Goal: Information Seeking & Learning: Learn about a topic

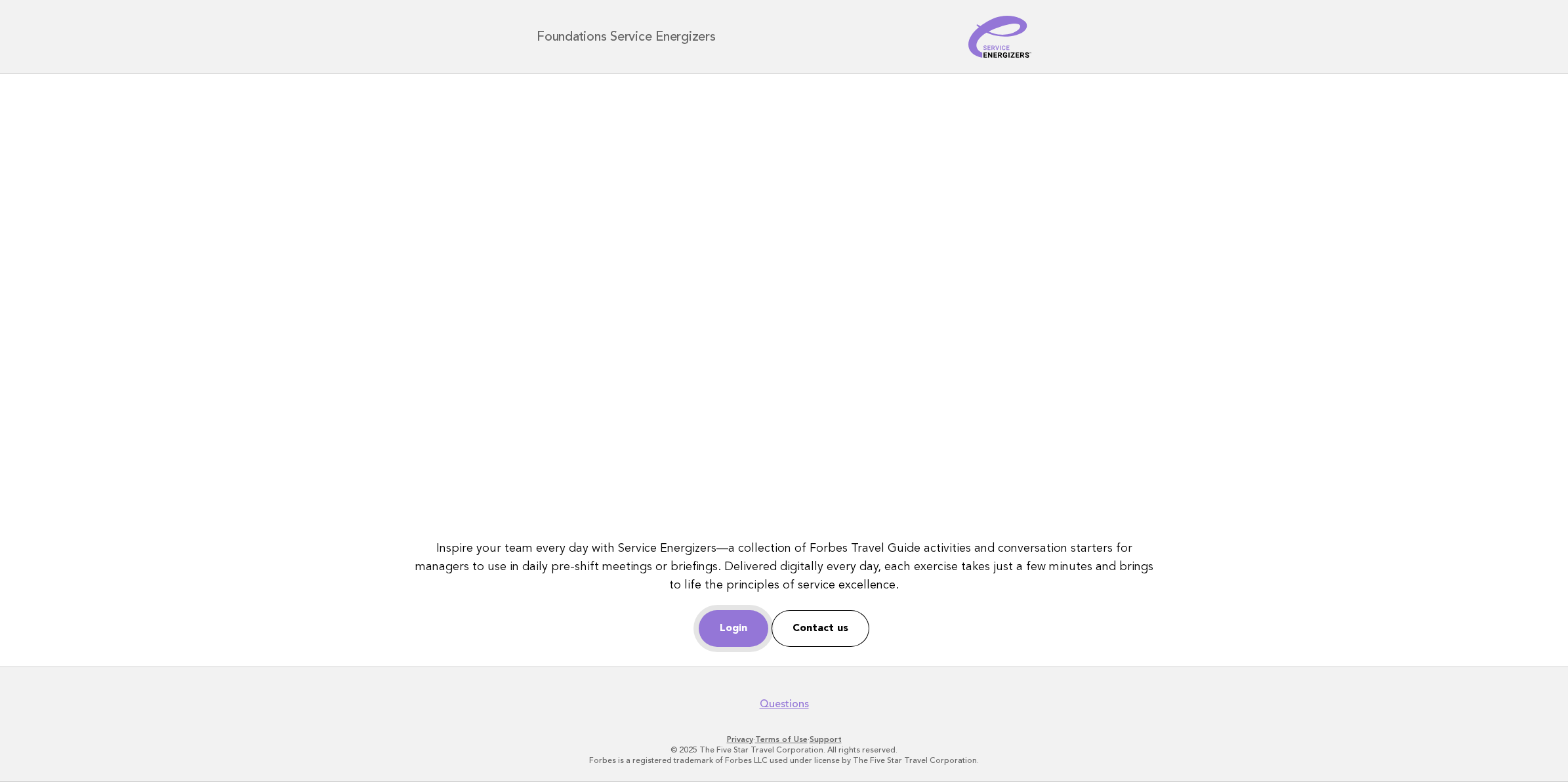
click at [717, 624] on link "Login" at bounding box center [733, 629] width 69 height 37
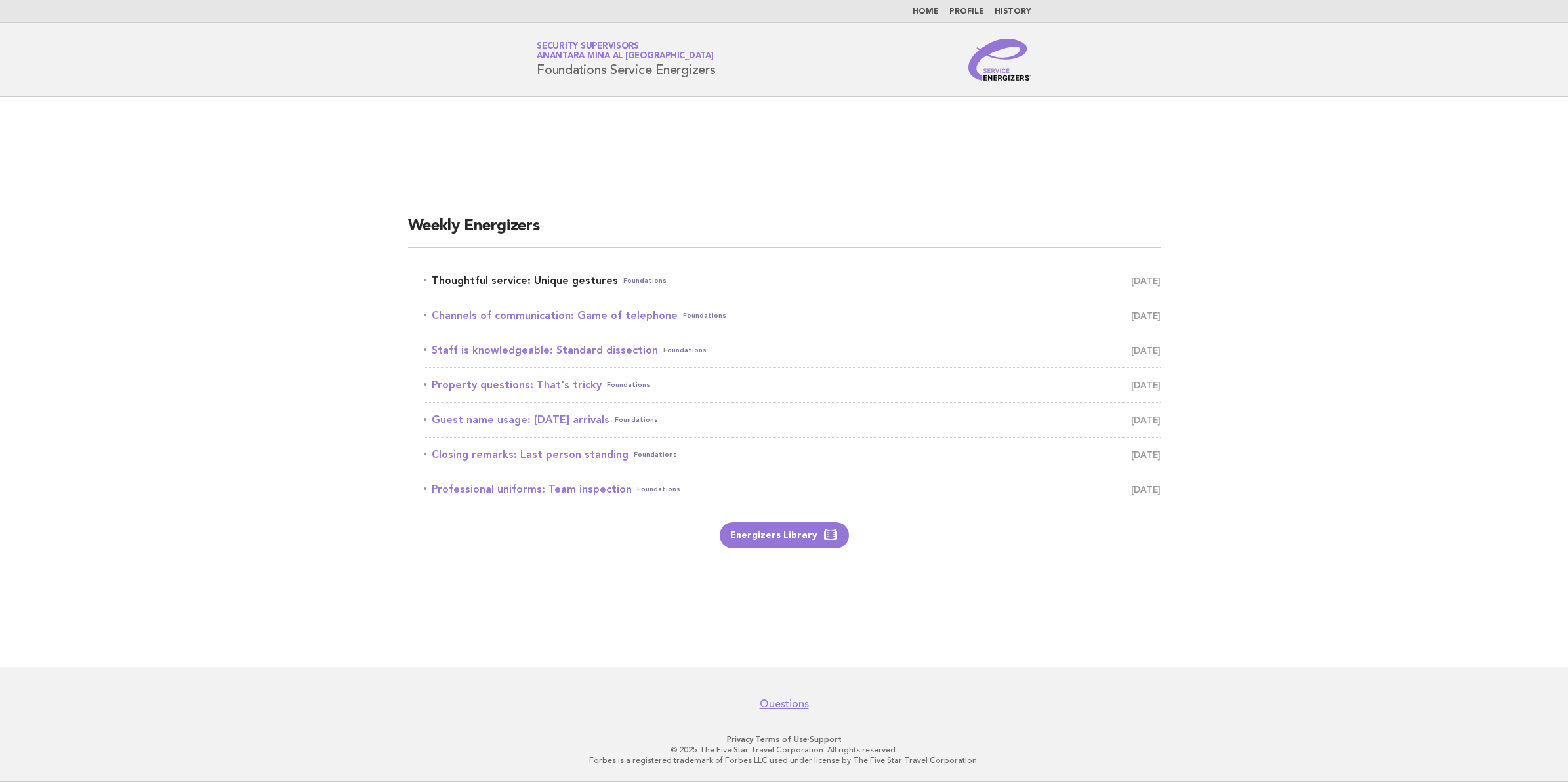
click at [496, 273] on link "Thoughtful service: Unique gestures Foundations August 28" at bounding box center [792, 280] width 736 height 18
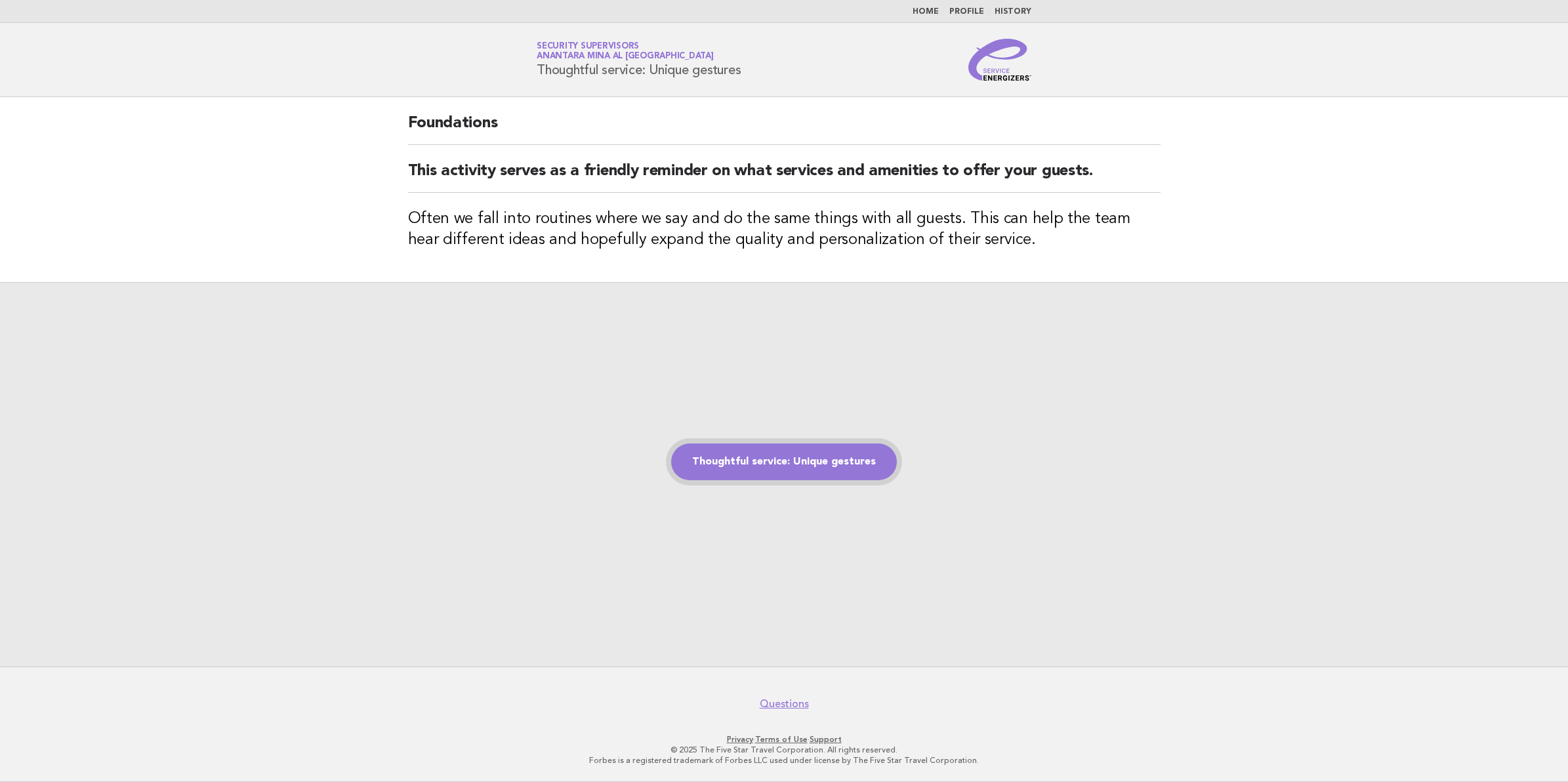
click at [848, 467] on link "Thoughtful service: Unique gestures" at bounding box center [784, 462] width 226 height 37
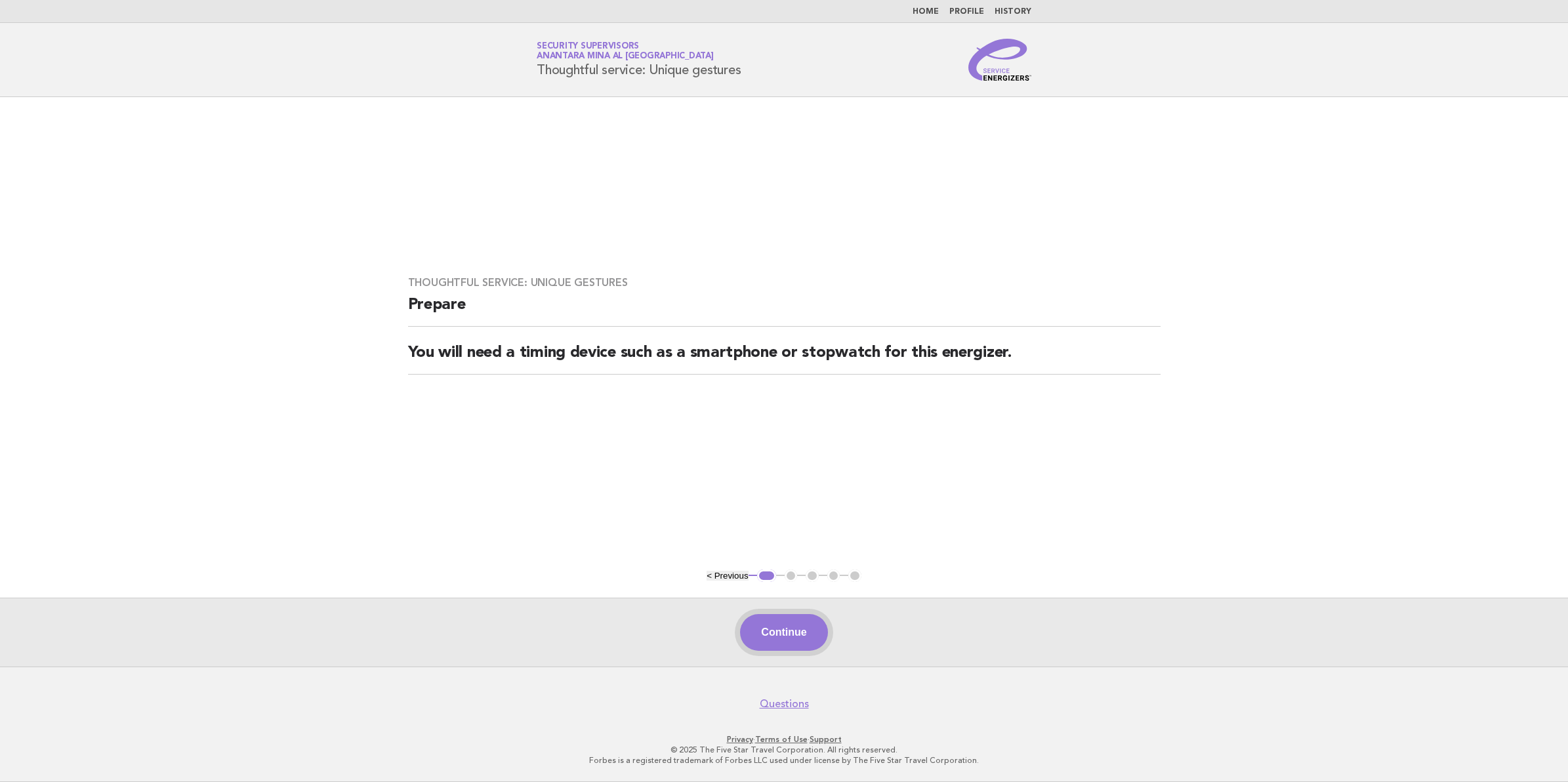
click at [794, 629] on button "Continue" at bounding box center [783, 633] width 87 height 37
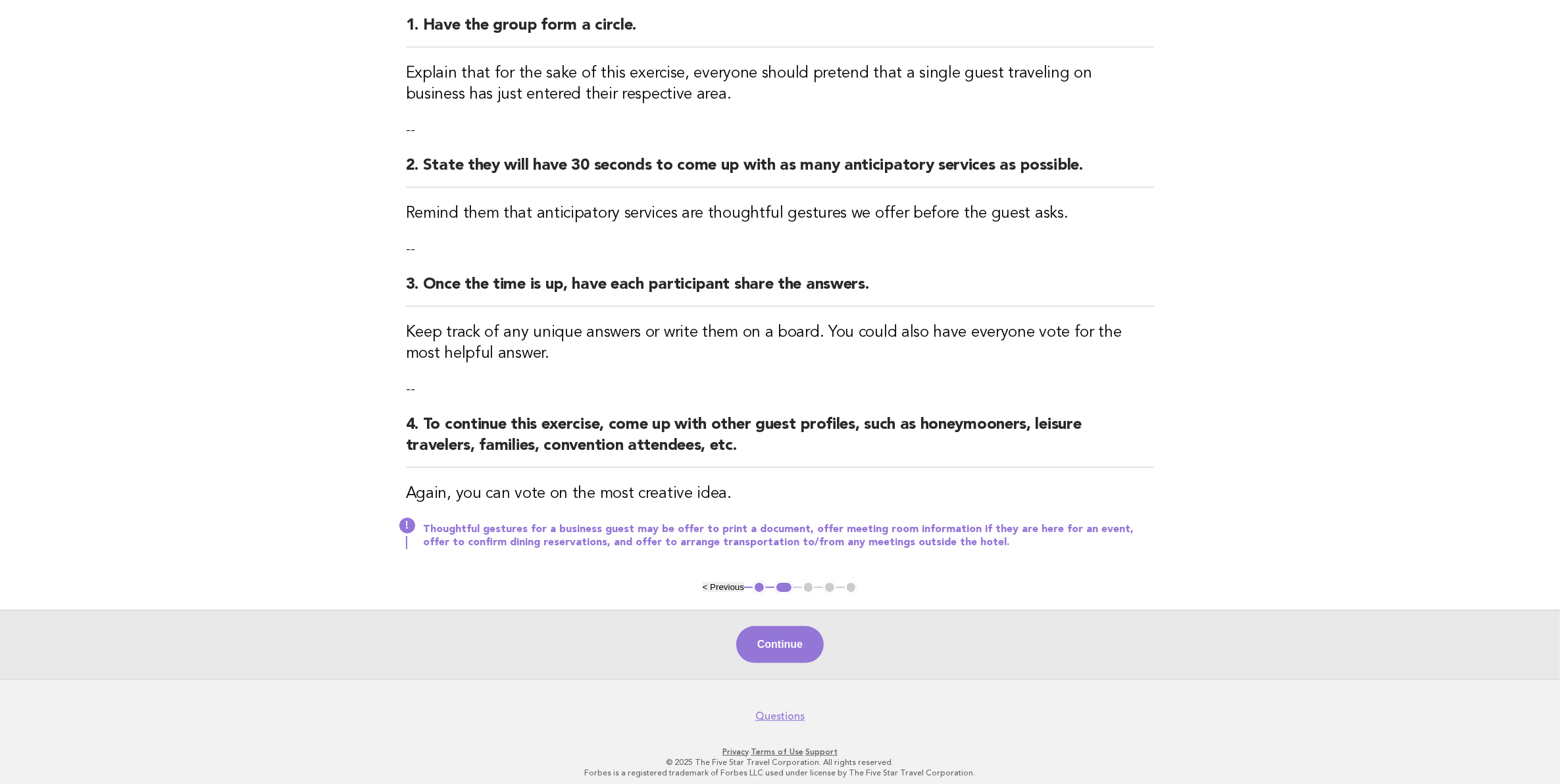
scroll to position [175, 0]
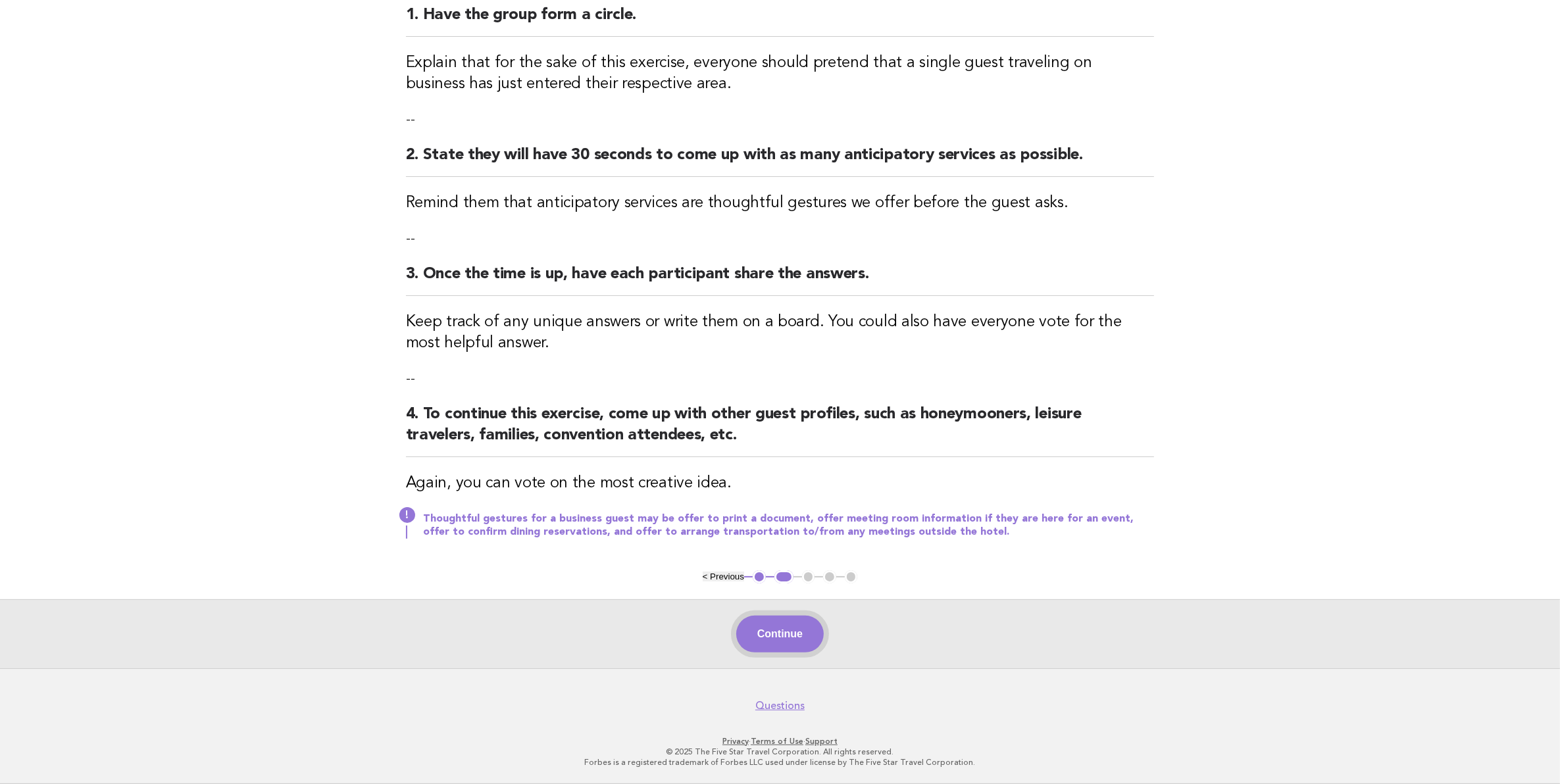
click at [787, 645] on button "Continue" at bounding box center [780, 634] width 87 height 37
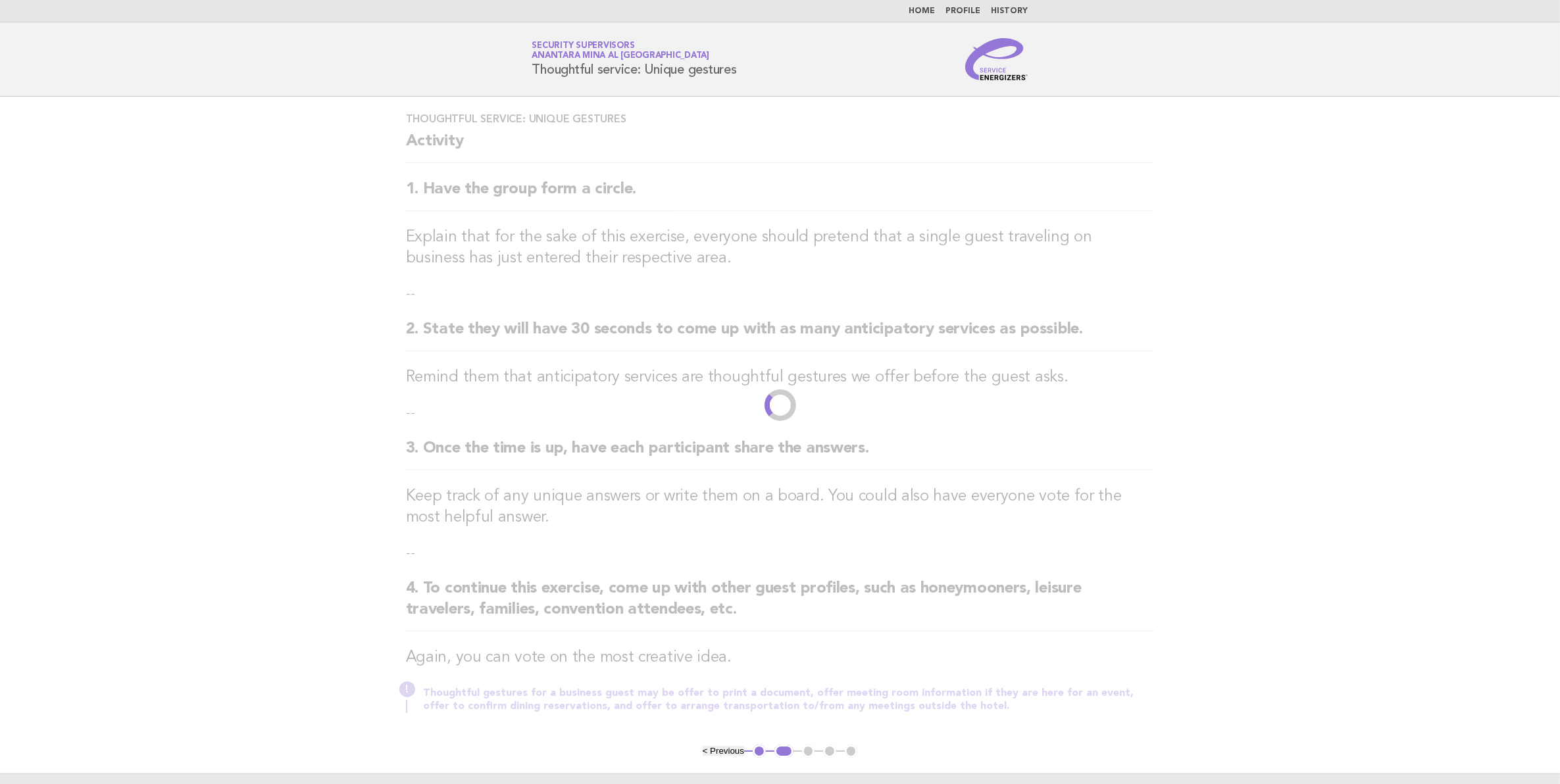
scroll to position [0, 0]
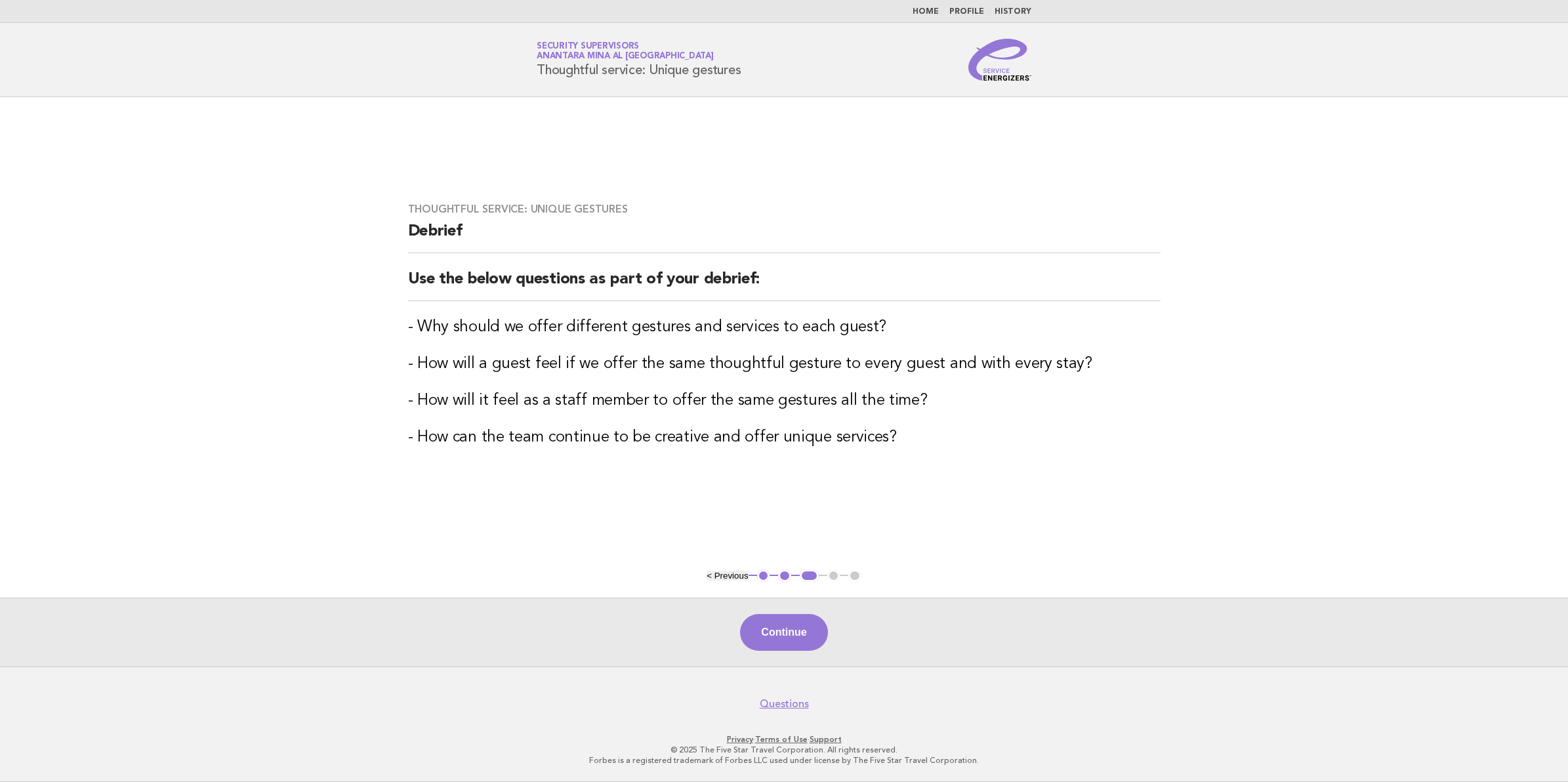
click at [709, 576] on button "< Previous" at bounding box center [727, 575] width 42 height 10
